Goal: Task Accomplishment & Management: Manage account settings

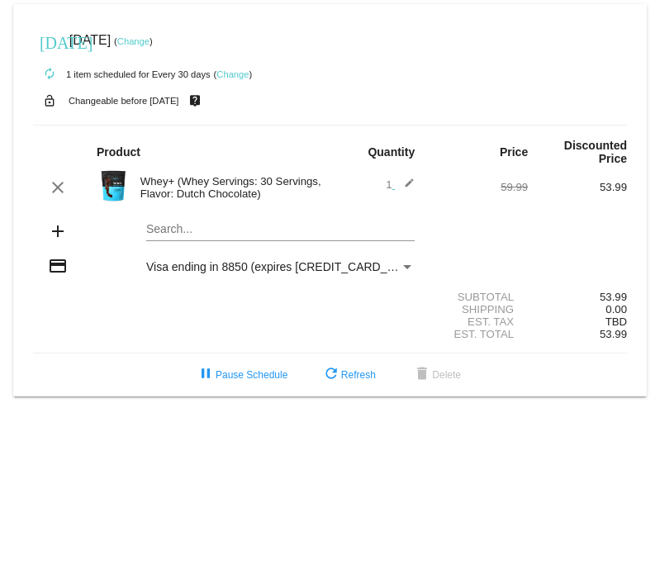
click at [108, 178] on img at bounding box center [113, 185] width 33 height 33
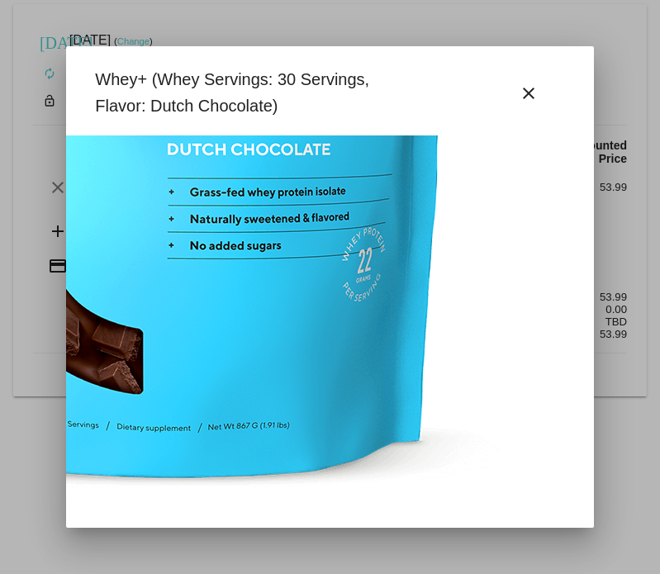
scroll to position [468, 350]
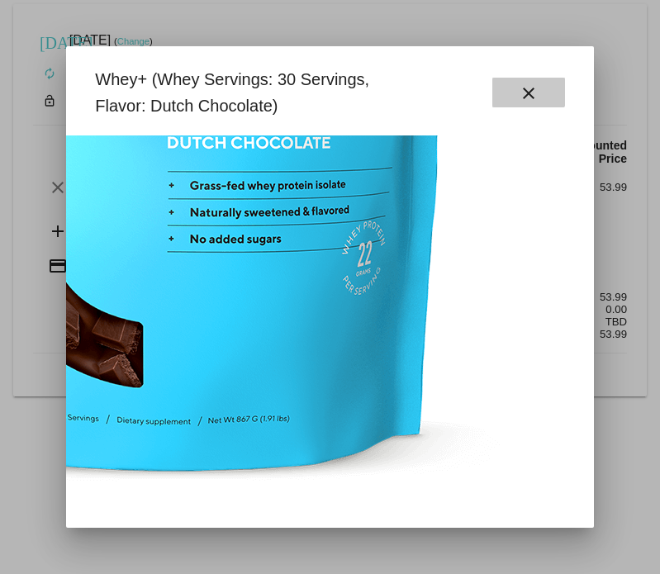
click at [528, 90] on mat-icon "close" at bounding box center [528, 93] width 20 height 20
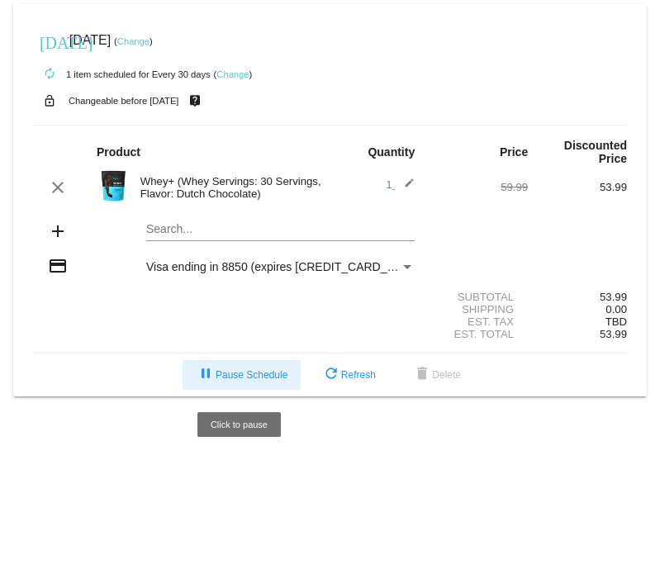
click at [248, 381] on span "pause Pause Schedule" at bounding box center [242, 375] width 92 height 12
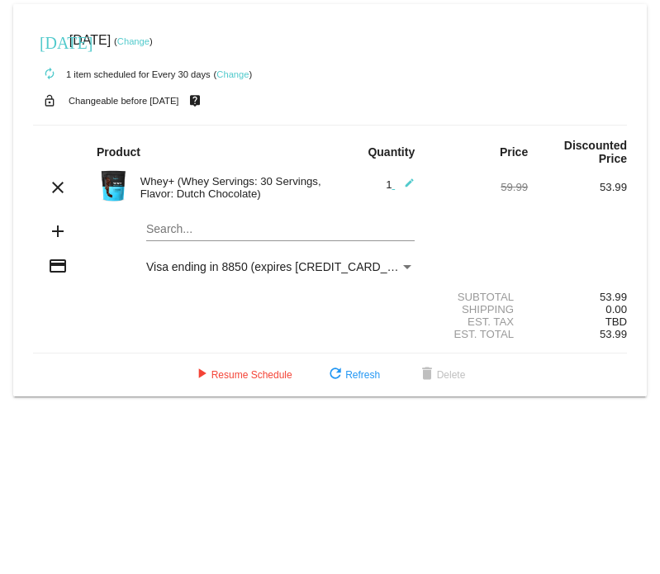
click at [114, 184] on img at bounding box center [113, 185] width 33 height 33
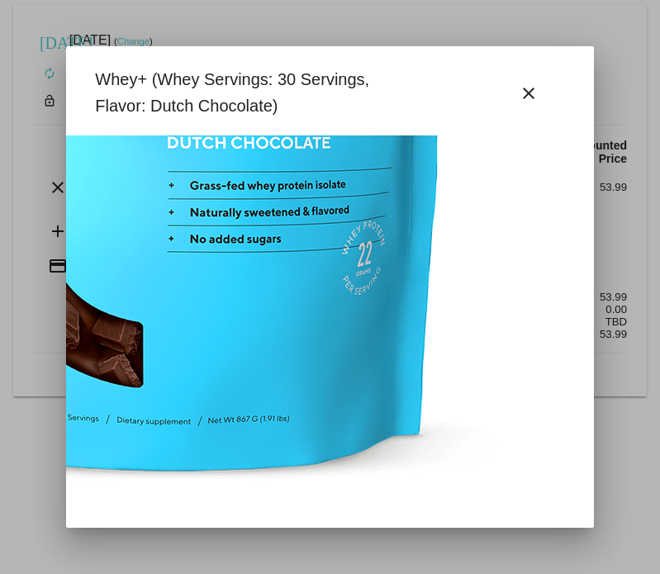
scroll to position [468, 350]
click at [529, 91] on mat-icon "close" at bounding box center [528, 93] width 20 height 20
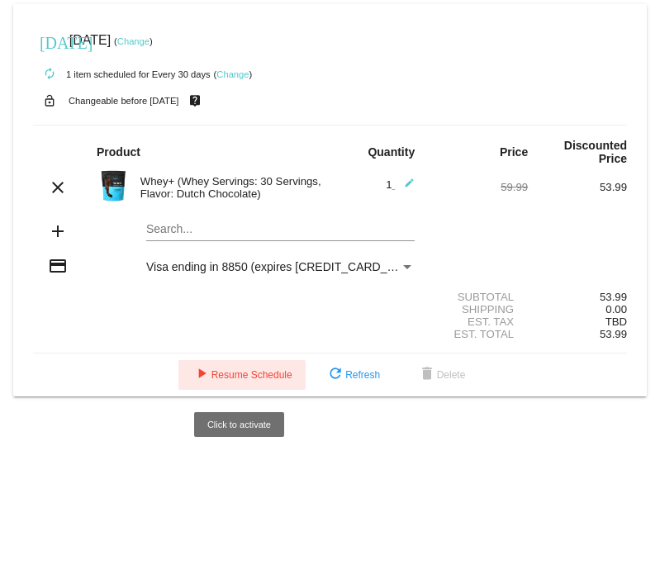
click at [244, 380] on span "play_arrow Resume Schedule" at bounding box center [242, 375] width 101 height 12
